Goal: Information Seeking & Learning: Understand process/instructions

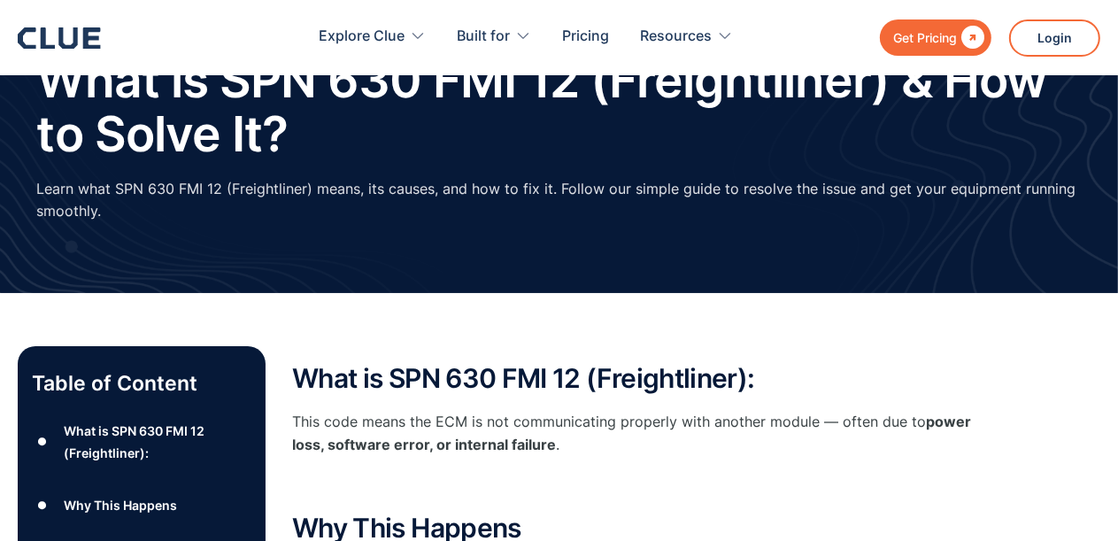
scroll to position [177, 0]
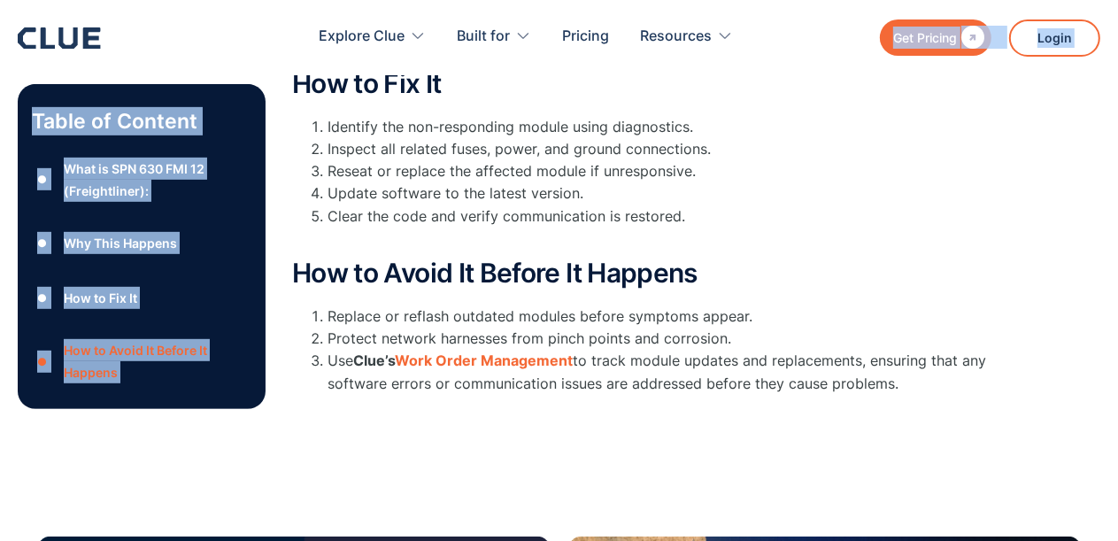
scroll to position [665, 0]
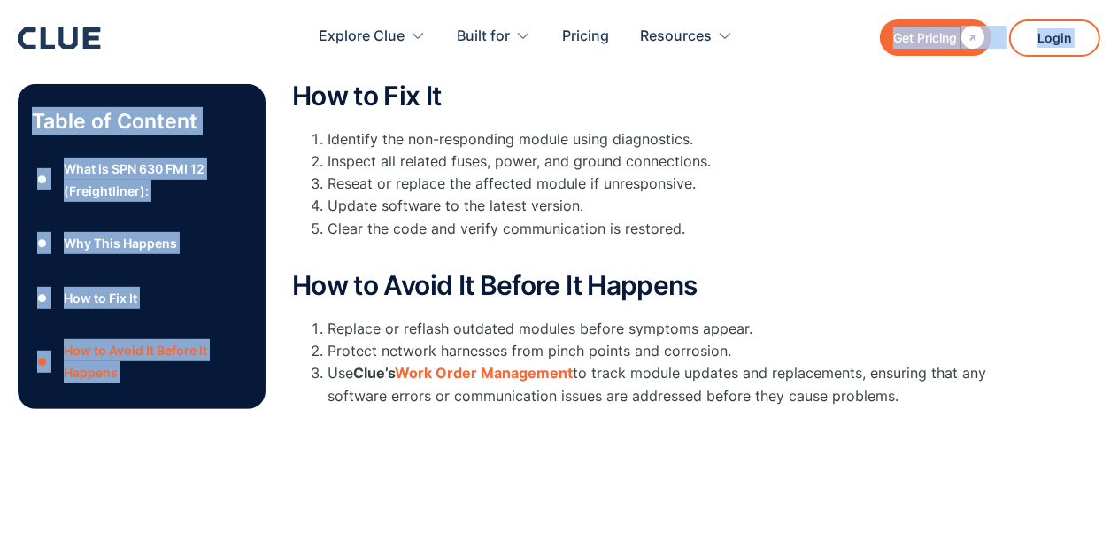
drag, startPoint x: 301, startPoint y: 280, endPoint x: 911, endPoint y: 398, distance: 621.1
click at [911, 398] on div "What is SPN 630 FMI 12 (Freightliner): This code means the ECM is not communica…" at bounding box center [646, 101] width 708 height 628
copy div "What is SPN 630 FMI 12 (Freightliner): This code means the ECM is not communica…"
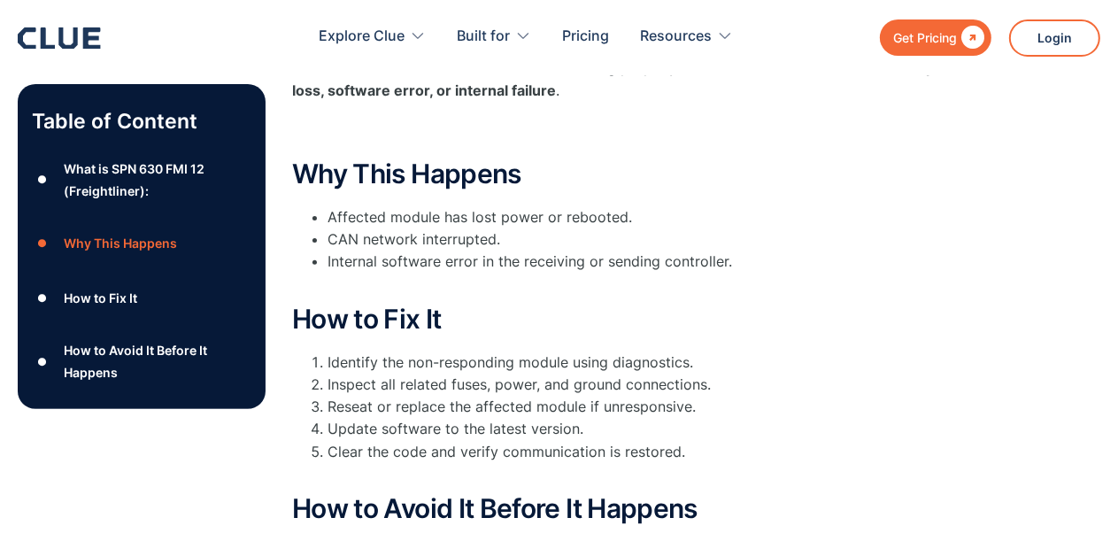
scroll to position [354, 0]
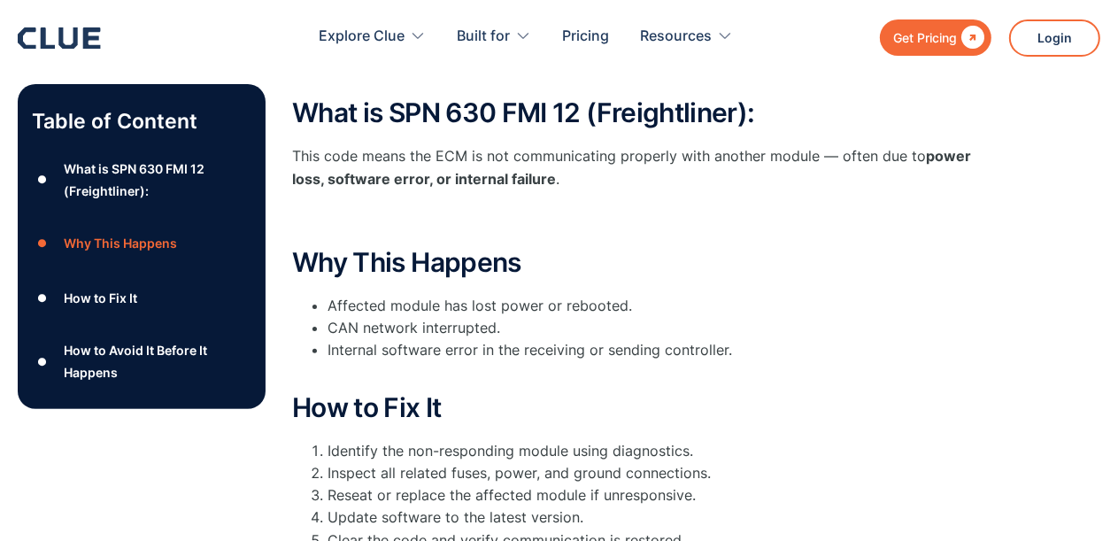
click at [162, 243] on div "Why This Happens" at bounding box center [120, 243] width 113 height 22
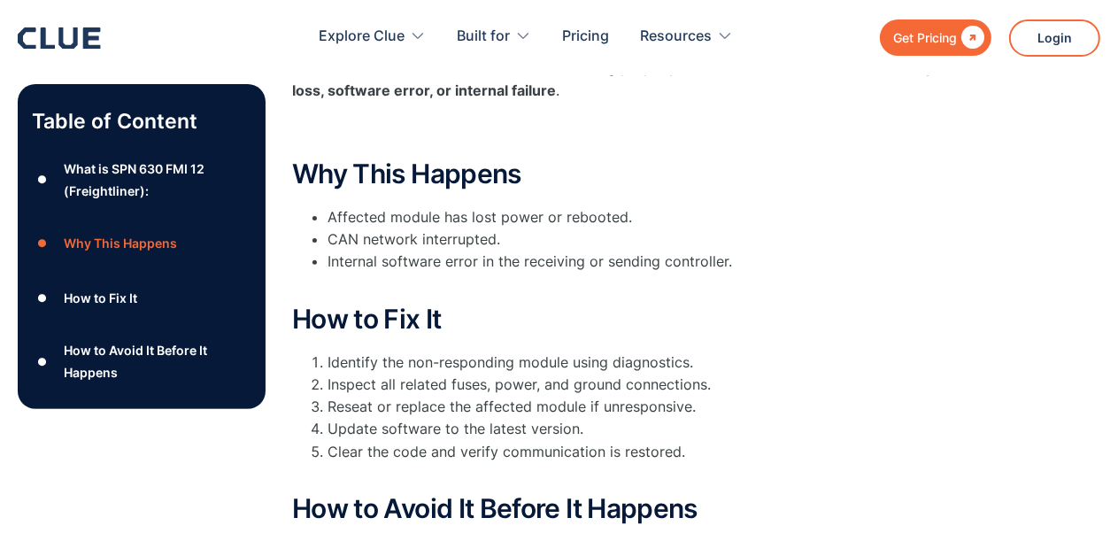
click at [287, 239] on div "Table of Content ● What is SPN 630 FMI 12 (Freightliner): ● Why This Happens ● …" at bounding box center [559, 332] width 1082 height 681
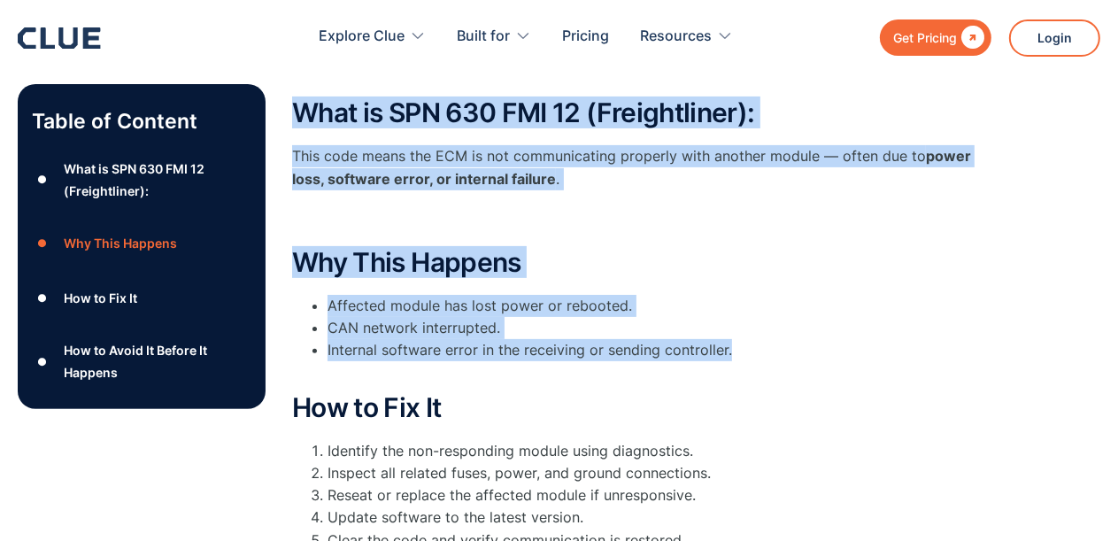
drag, startPoint x: 299, startPoint y: 114, endPoint x: 773, endPoint y: 352, distance: 529.9
click at [773, 354] on div "What is SPN 630 FMI 12 (Freightliner): This code means the ECM is not communica…" at bounding box center [646, 412] width 708 height 628
copy div "What is SPN 630 FMI 12 (Freightliner): This code means the ECM is not communica…"
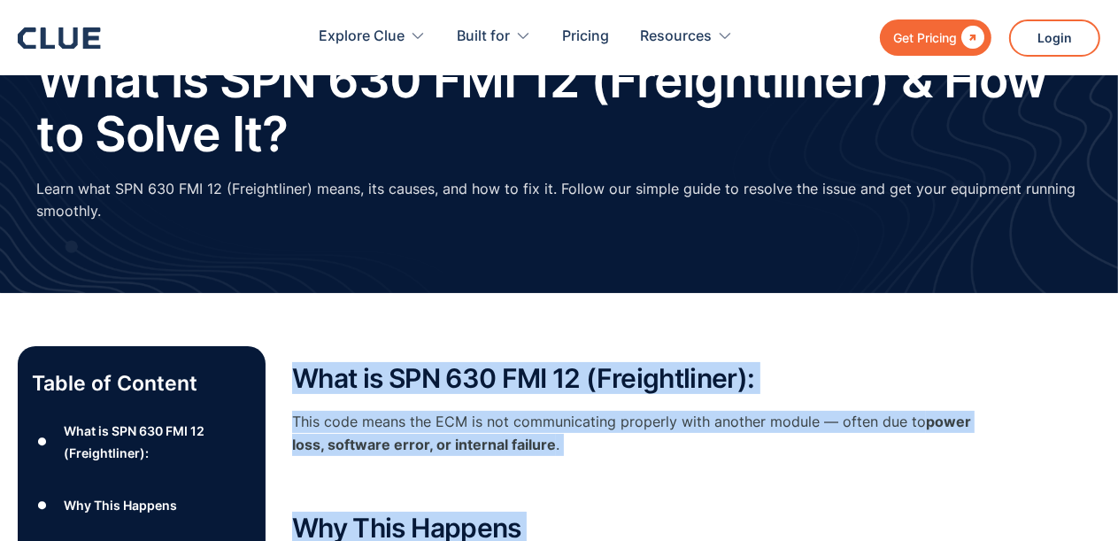
scroll to position [0, 0]
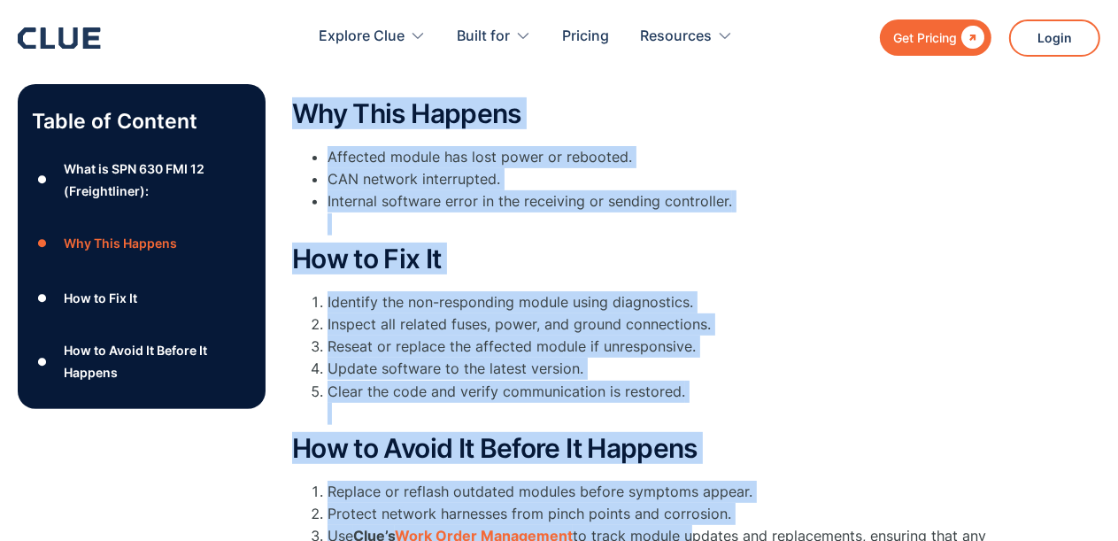
scroll to position [547, 0]
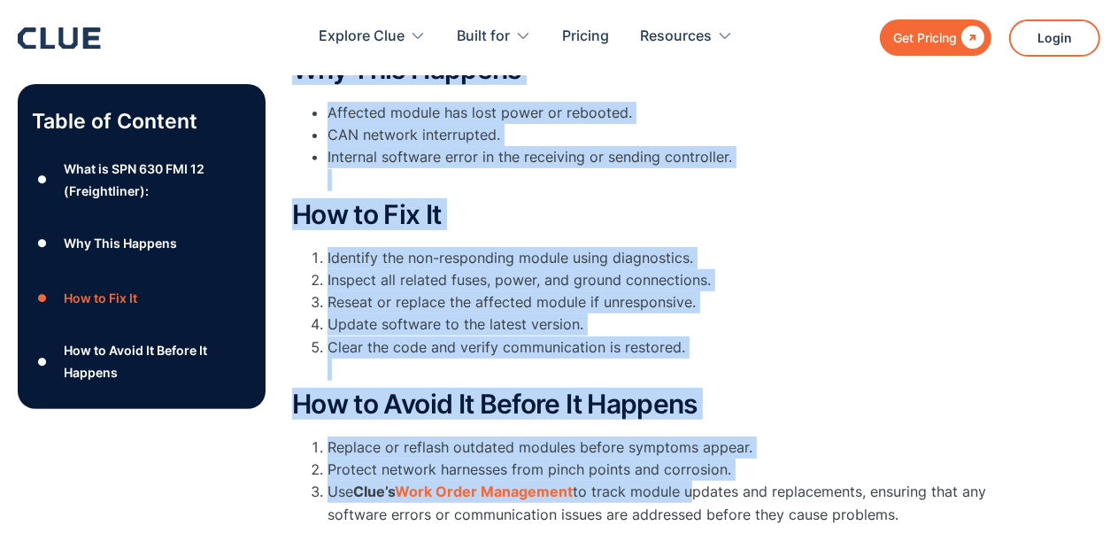
drag, startPoint x: 302, startPoint y: 286, endPoint x: 924, endPoint y: 517, distance: 663.6
click at [924, 517] on div "What is SPN 630 FMI 12 (Freightliner): This code means the ECM is not communica…" at bounding box center [646, 219] width 708 height 628
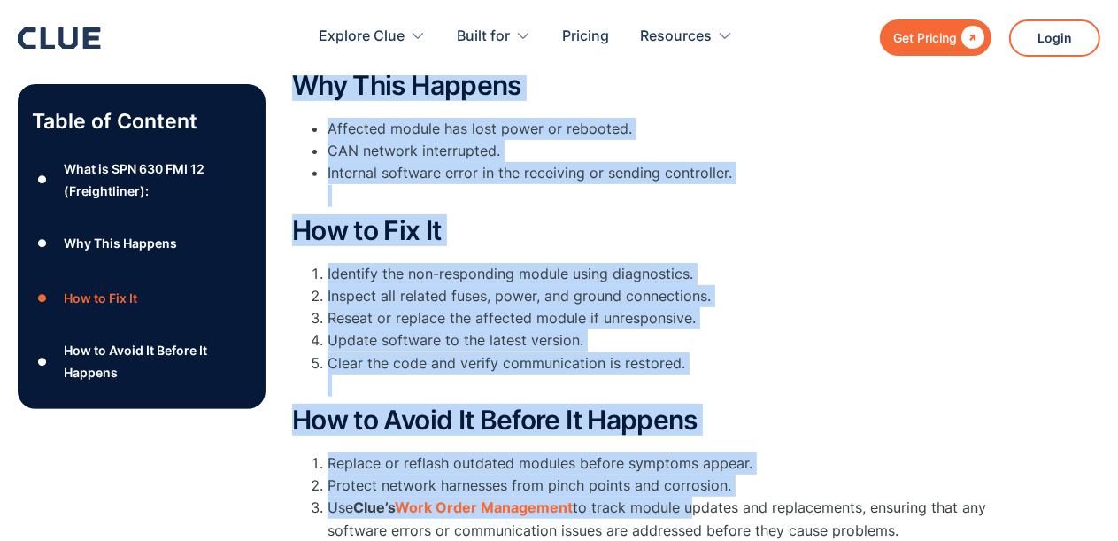
scroll to position [442, 0]
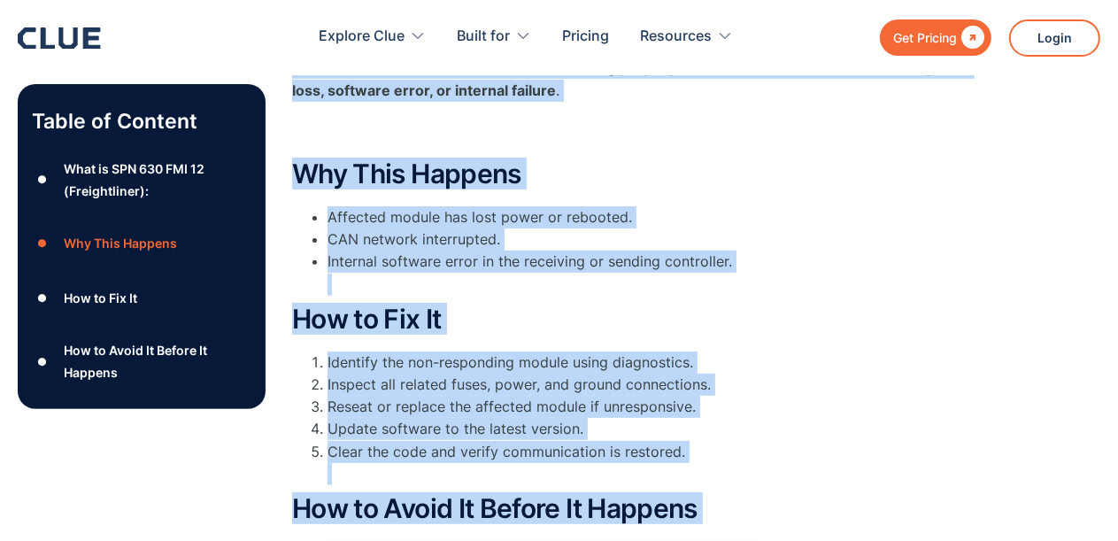
click at [517, 324] on h2 "How to Fix It" at bounding box center [646, 318] width 708 height 29
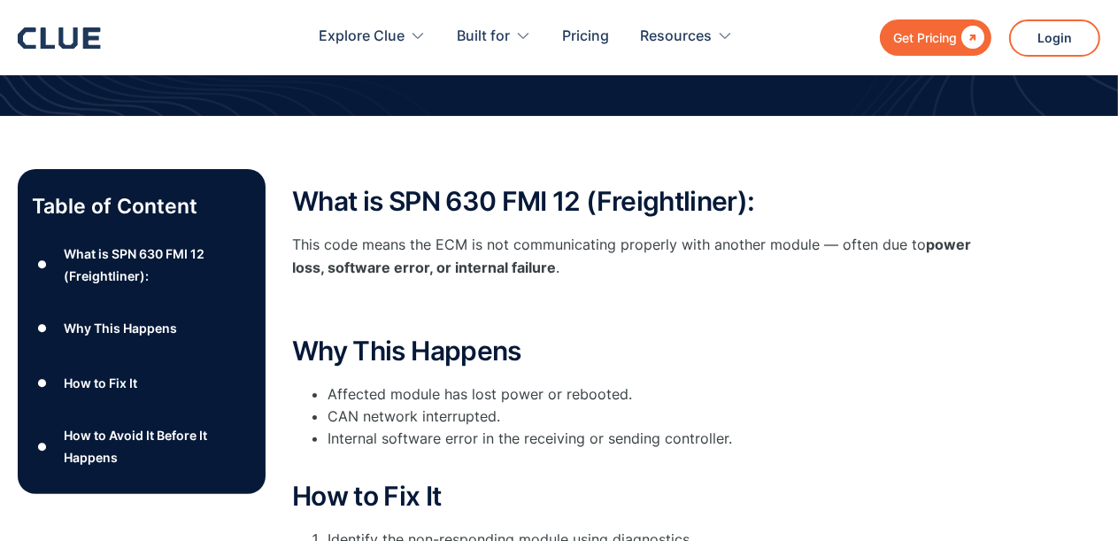
scroll to position [354, 0]
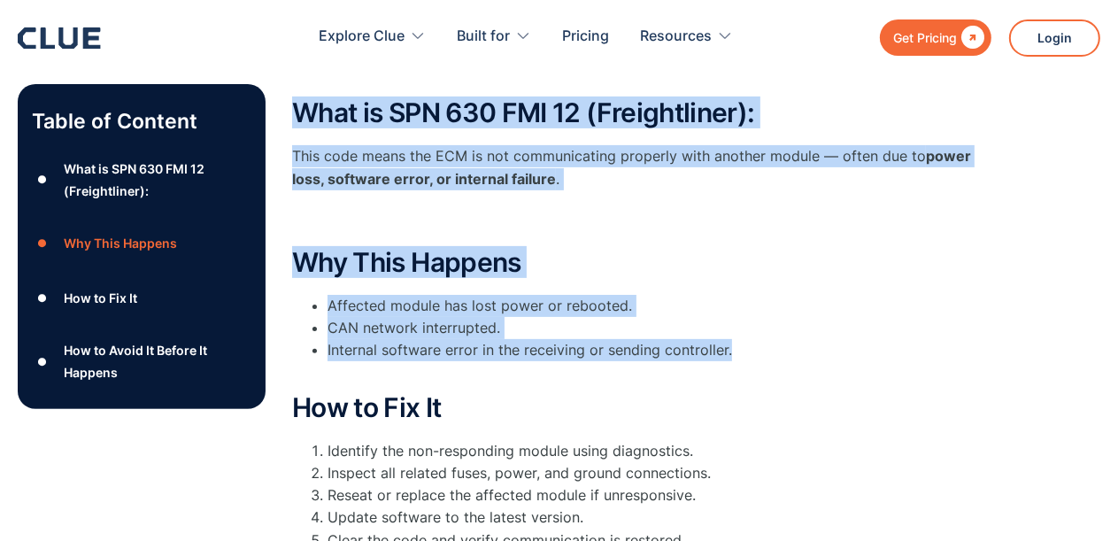
drag, startPoint x: 294, startPoint y: 106, endPoint x: 739, endPoint y: 343, distance: 504.4
click at [739, 343] on div "What is SPN 630 FMI 12 (Freightliner): This code means the ECM is not communica…" at bounding box center [646, 412] width 708 height 628
copy div "What is SPN 630 FMI 12 (Freightliner): This code means the ECM is not communica…"
